Goal: Book appointment/travel/reservation

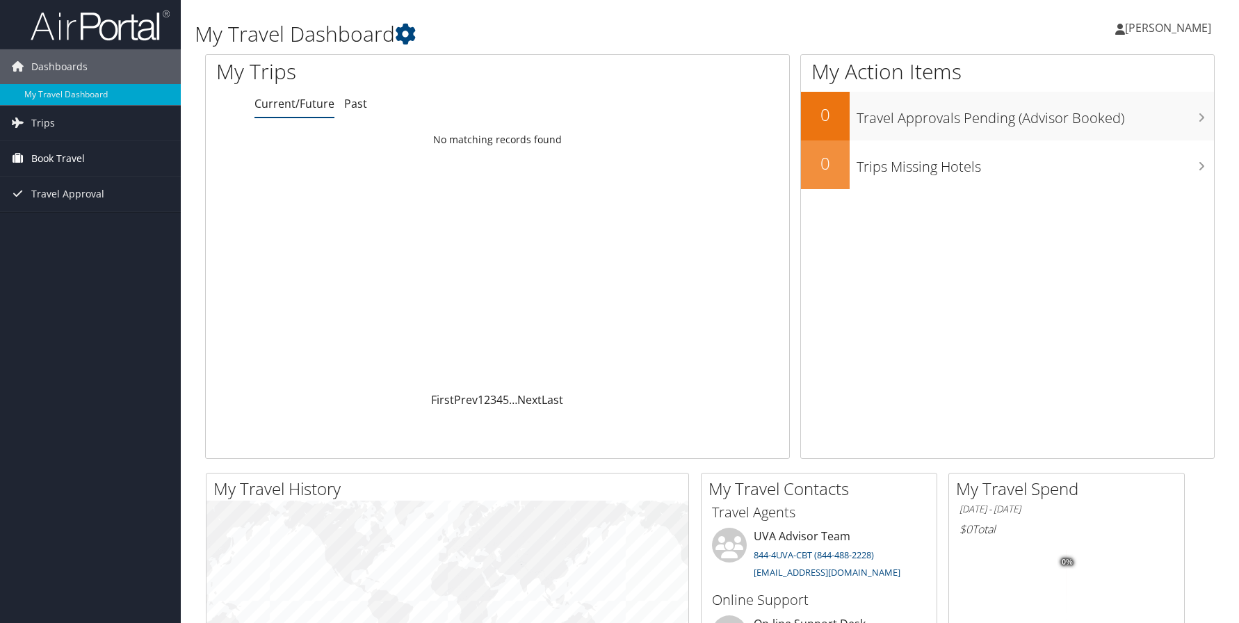
click at [47, 149] on span "Book Travel" at bounding box center [58, 158] width 54 height 35
click at [62, 225] on link "Book/Manage Online Trips" at bounding box center [90, 228] width 181 height 21
